Goal: Task Accomplishment & Management: Manage account settings

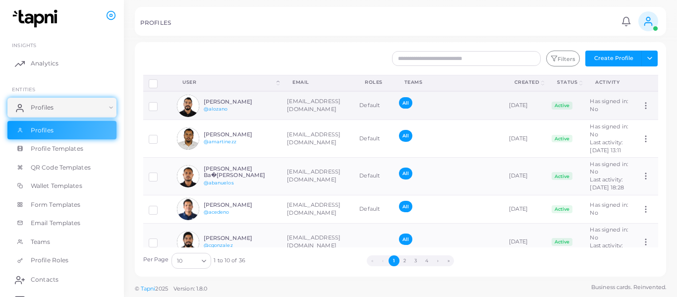
click at [504, 110] on td "All" at bounding box center [449, 105] width 110 height 29
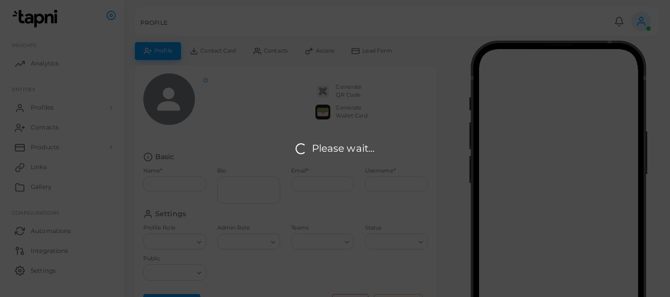
type input "**********"
type textarea "**********"
type input "**********"
type input "*******"
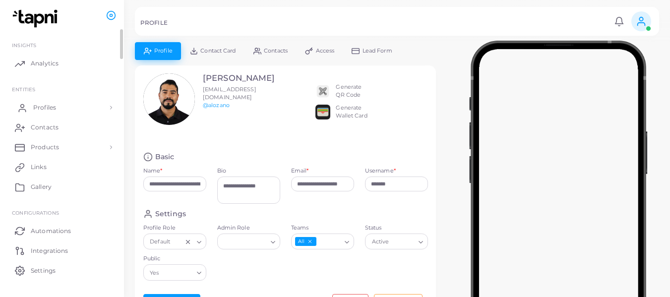
click at [41, 111] on span "Profiles" at bounding box center [44, 107] width 23 height 9
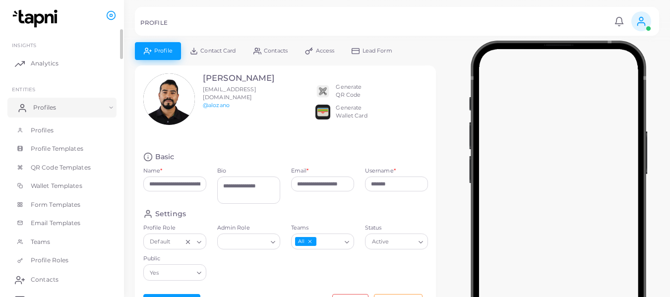
click at [41, 111] on span "Profiles" at bounding box center [44, 107] width 23 height 9
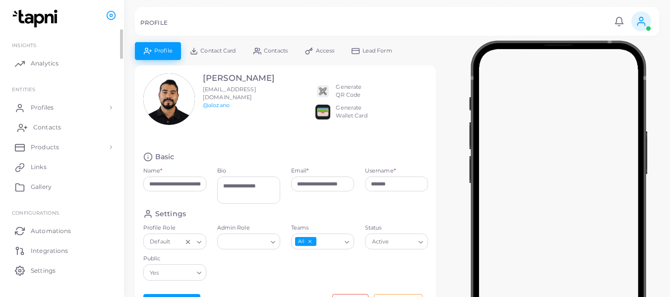
click at [47, 124] on span "Contacts" at bounding box center [47, 127] width 28 height 9
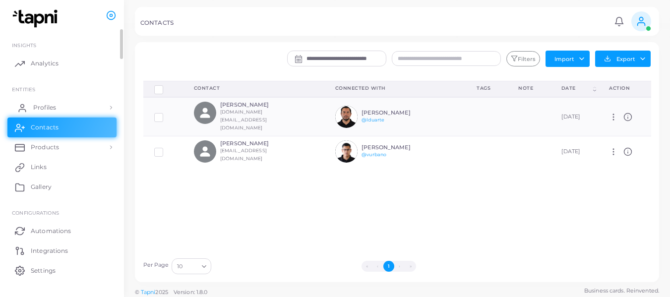
click at [46, 108] on span "Profiles" at bounding box center [44, 107] width 23 height 9
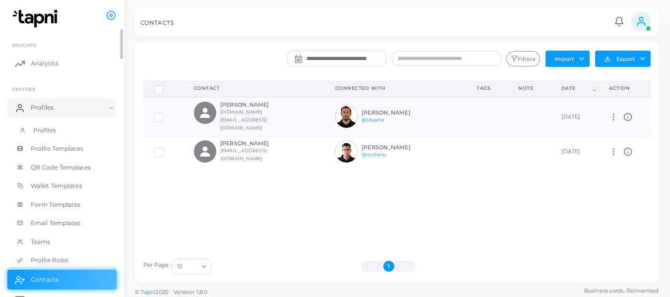
click at [48, 129] on span "Profiles" at bounding box center [44, 130] width 23 height 9
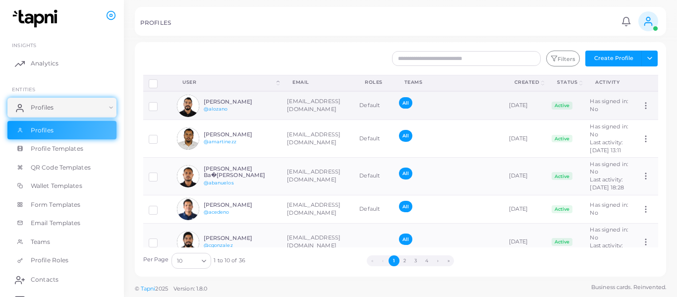
click at [161, 103] on label at bounding box center [161, 103] width 0 height 0
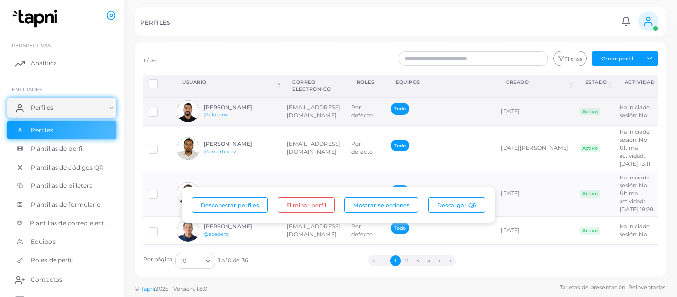
click at [162, 108] on div at bounding box center [158, 112] width 18 height 8
click at [161, 109] on label at bounding box center [161, 109] width 0 height 0
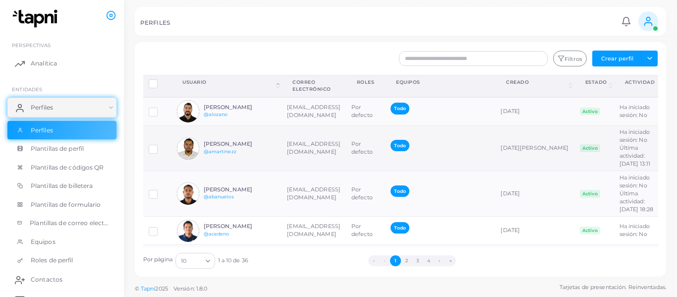
click at [161, 145] on label at bounding box center [161, 145] width 0 height 0
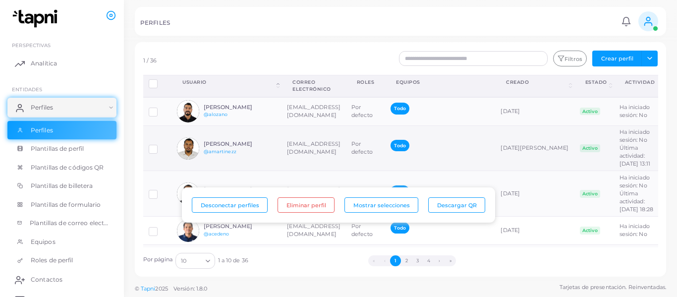
click at [161, 145] on label at bounding box center [161, 145] width 0 height 0
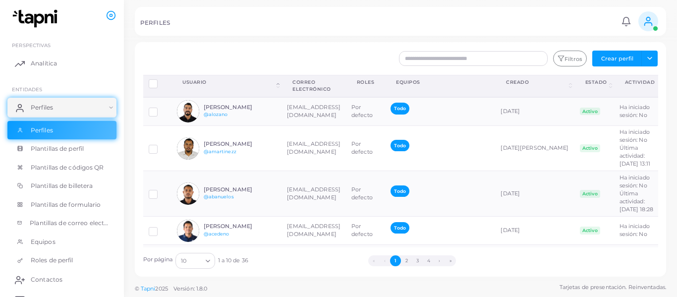
click at [529, 82] on font "Creado" at bounding box center [517, 81] width 23 height 5
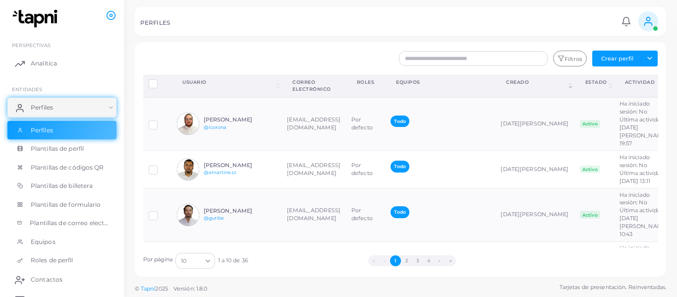
click at [529, 81] on font "Creado" at bounding box center [517, 81] width 23 height 5
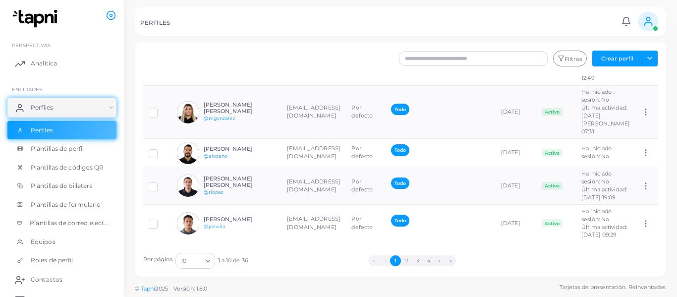
scroll to position [380, 0]
click at [408, 262] on font "2" at bounding box center [407, 260] width 2 height 5
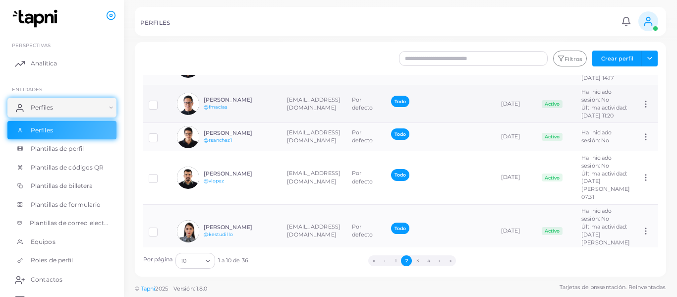
scroll to position [99, 0]
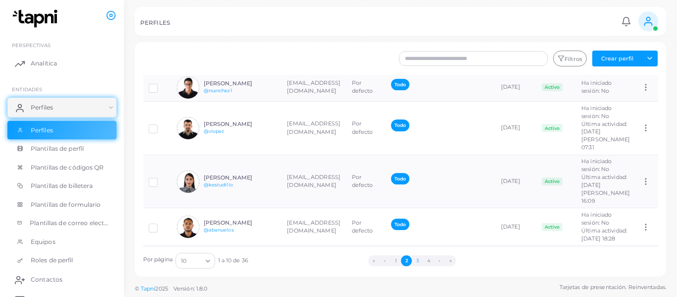
click at [418, 261] on font "3" at bounding box center [418, 260] width 2 height 5
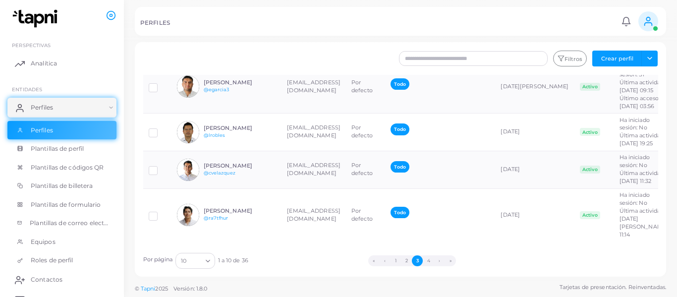
scroll to position [397, 0]
click at [430, 262] on font "4" at bounding box center [428, 260] width 3 height 5
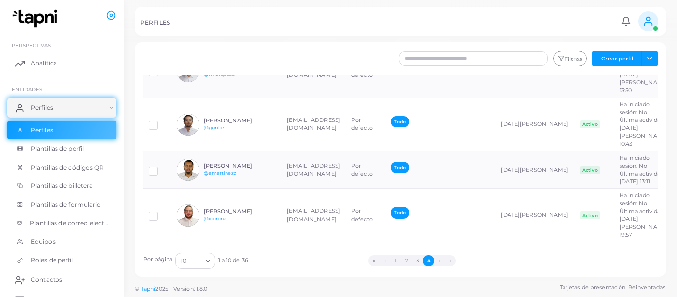
scroll to position [182, 0]
click at [441, 260] on li "›" at bounding box center [439, 260] width 11 height 11
click at [503, 255] on ul "« ‹ 1 2 3 4 › »" at bounding box center [412, 260] width 328 height 11
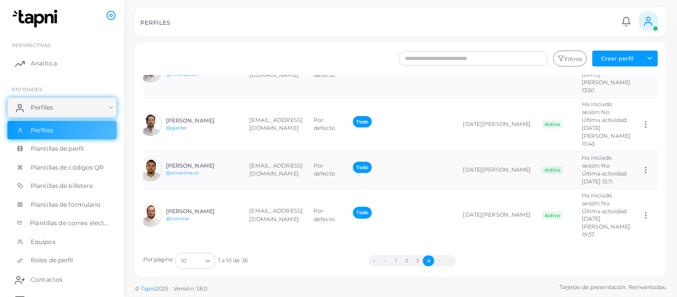
click at [374, 260] on button "«" at bounding box center [373, 260] width 11 height 11
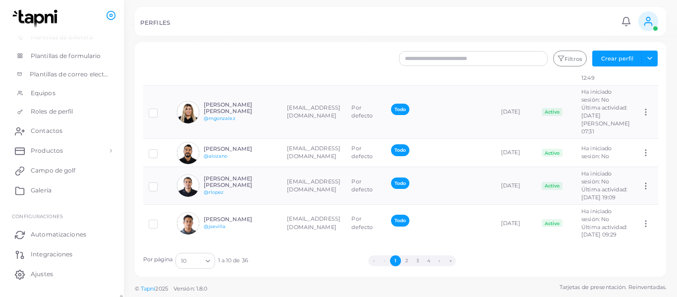
scroll to position [172, 0]
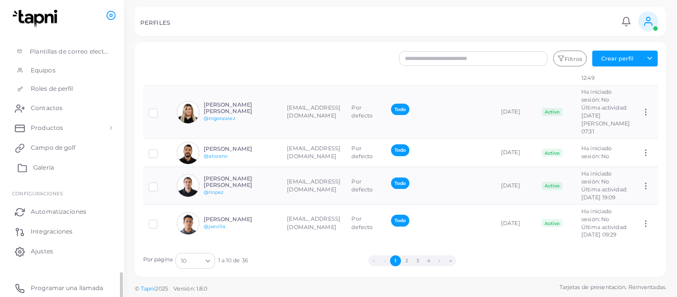
click at [49, 171] on font "Galería" at bounding box center [43, 167] width 21 height 7
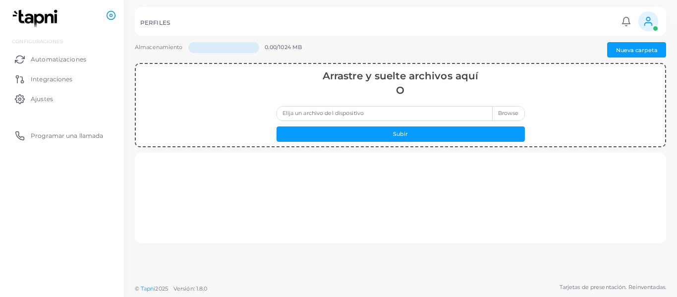
click at [643, 26] on icon at bounding box center [648, 21] width 11 height 11
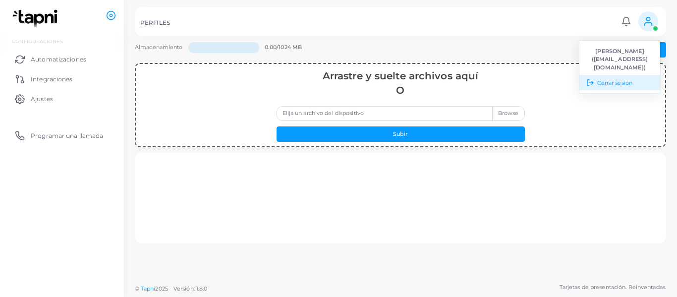
click at [605, 86] on font "Cerrar sesión" at bounding box center [614, 82] width 35 height 7
